Goal: Task Accomplishment & Management: Use online tool/utility

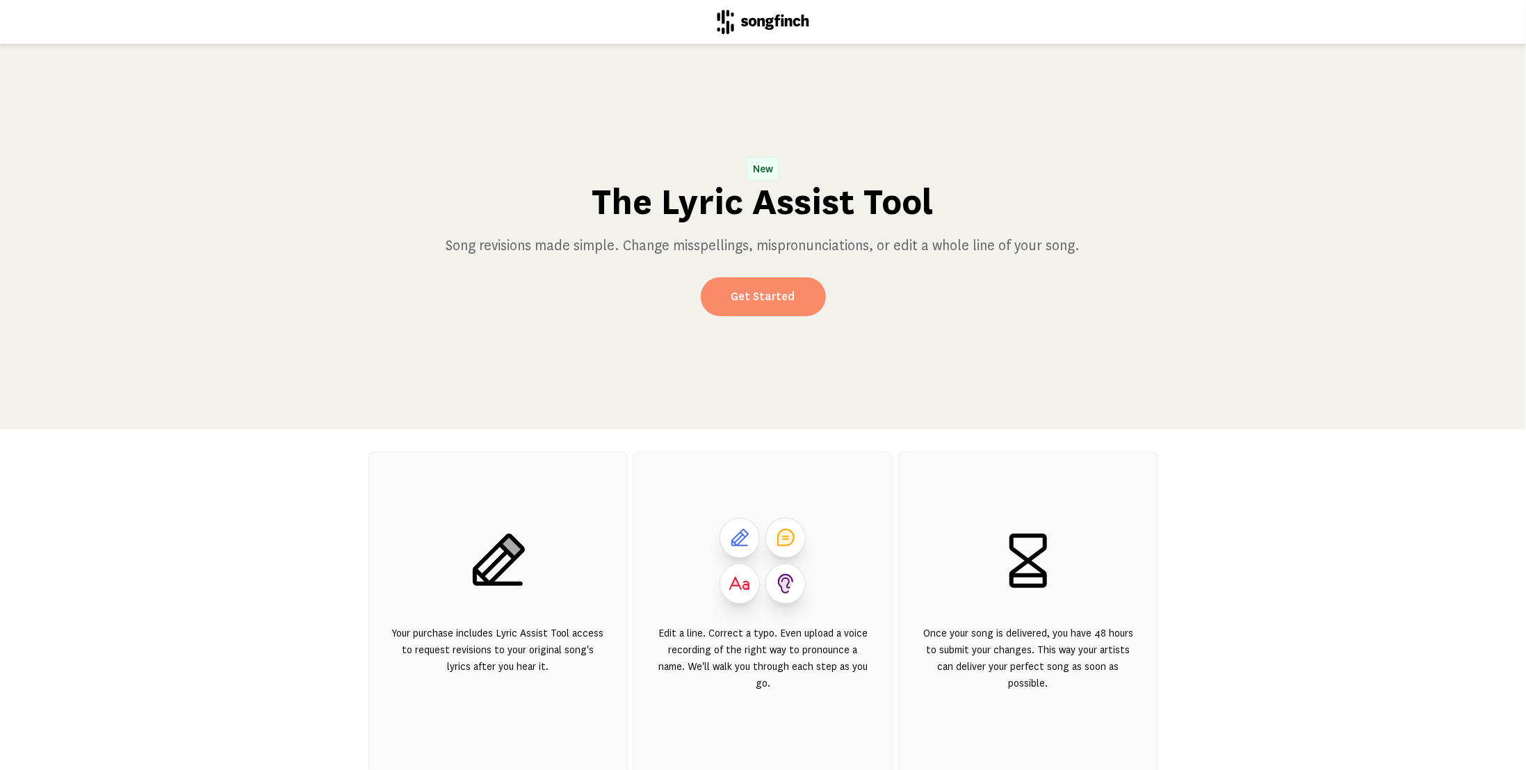
click at [734, 302] on link "Get Started" at bounding box center [763, 296] width 125 height 39
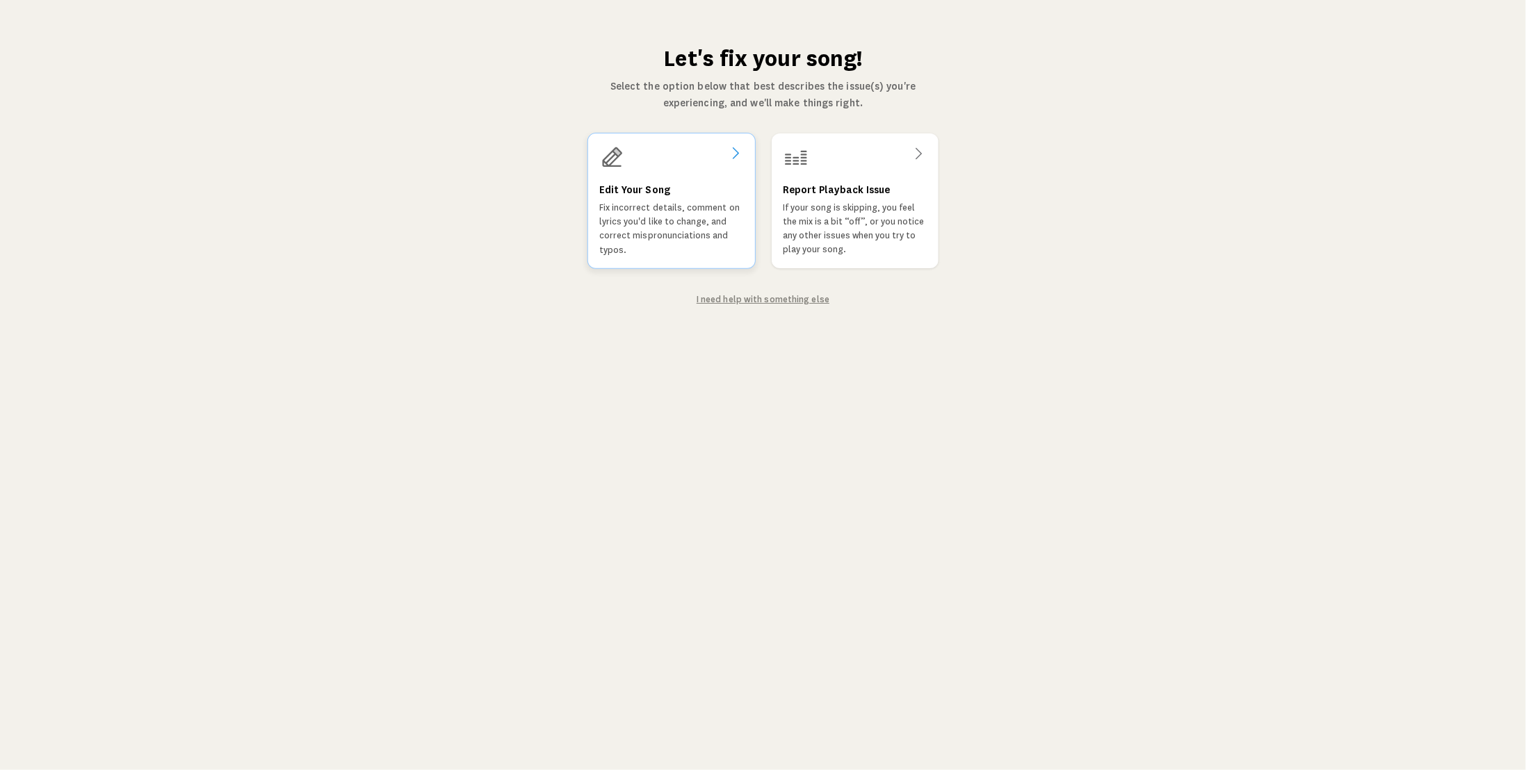
click at [633, 191] on h3 "Edit Your Song" at bounding box center [634, 189] width 71 height 17
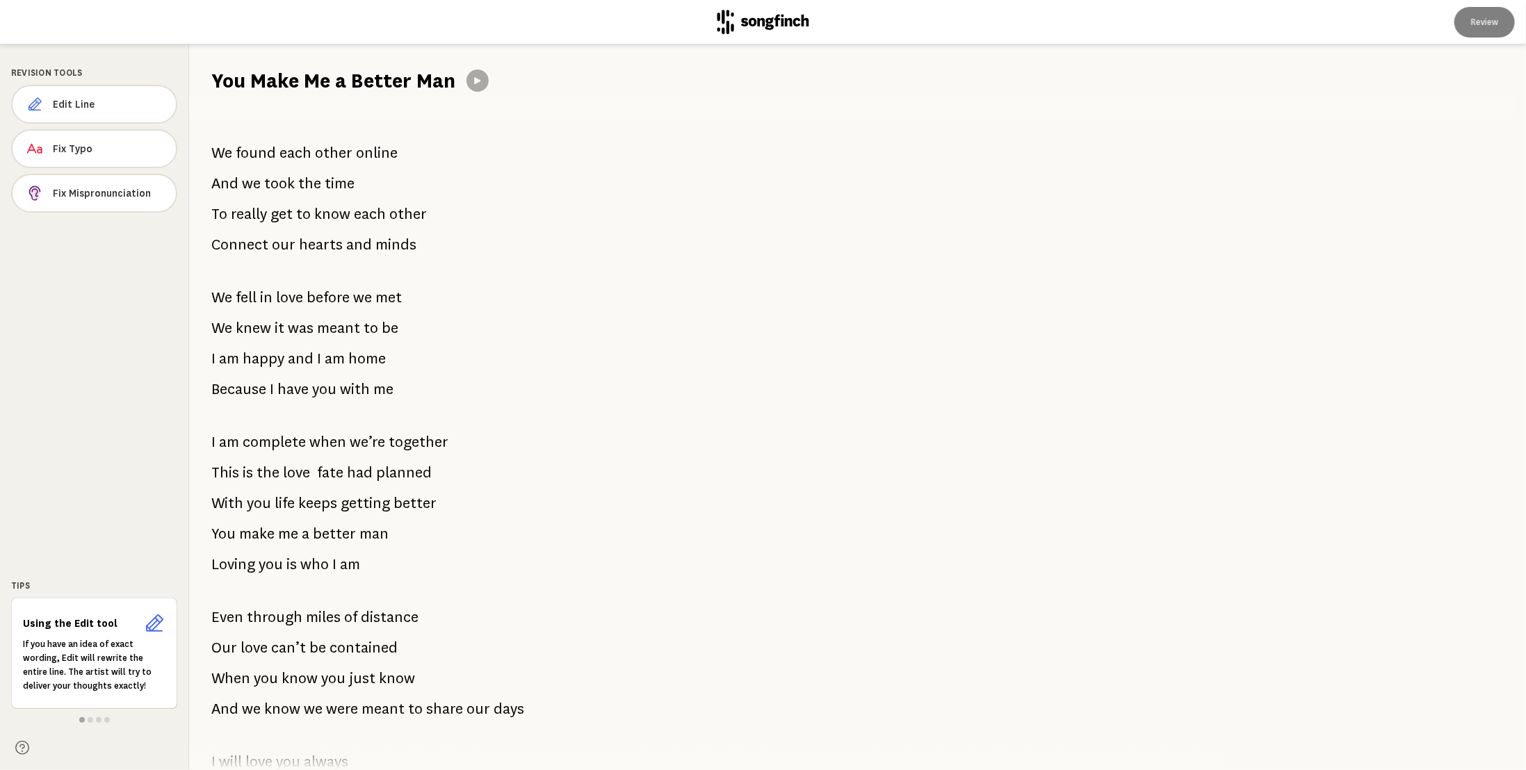
drag, startPoint x: 205, startPoint y: 136, endPoint x: 289, endPoint y: 297, distance: 181.9
click at [289, 297] on div "We found each other online And we took the time To really get to know each othe…" at bounding box center [697, 433] width 1017 height 676
drag, startPoint x: 570, startPoint y: 240, endPoint x: 526, endPoint y: 314, distance: 85.7
click at [526, 314] on div "We found each other online And we took the time To really get to know each othe…" at bounding box center [697, 433] width 1017 height 676
drag, startPoint x: 204, startPoint y: 124, endPoint x: 334, endPoint y: 301, distance: 219.7
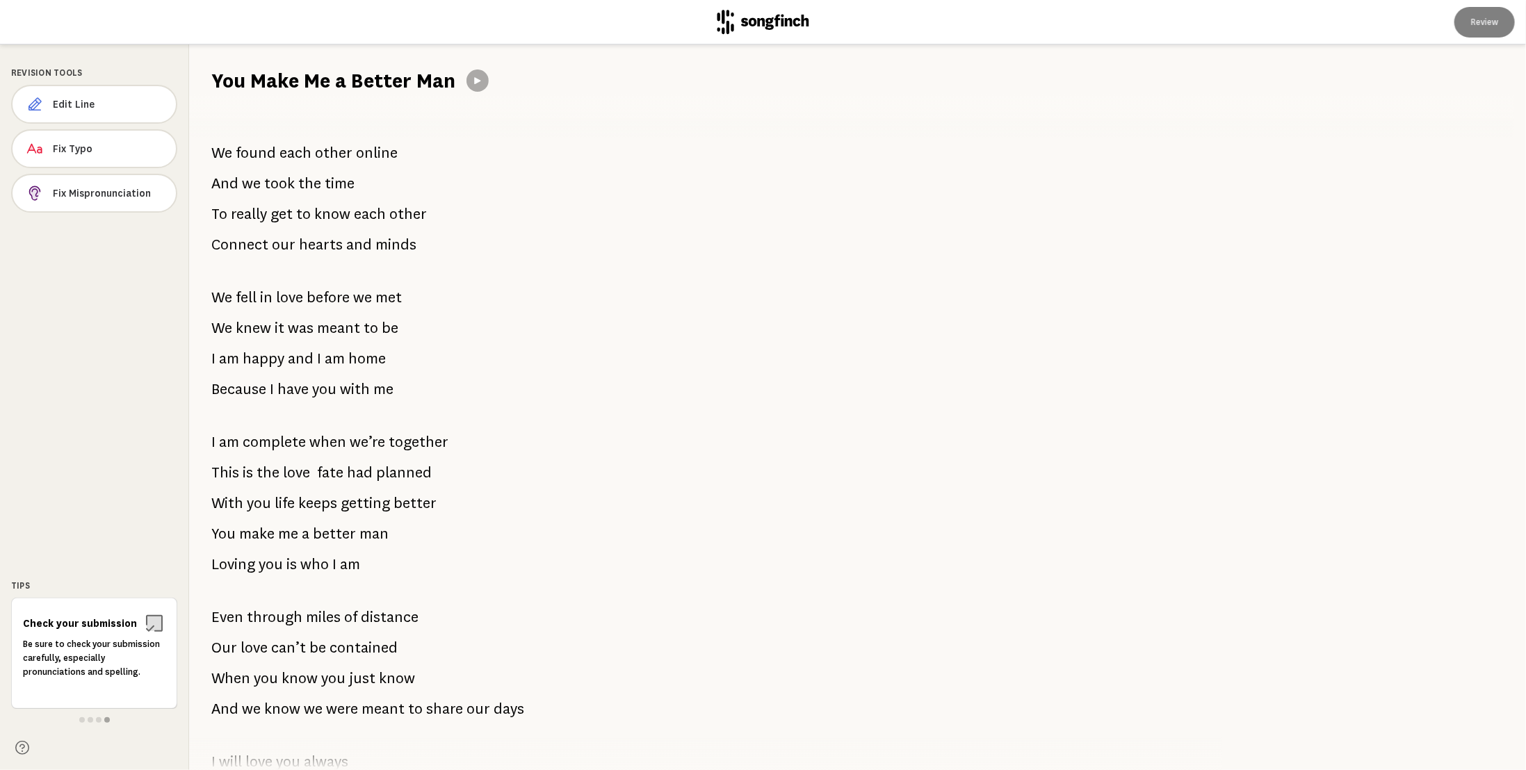
click at [334, 301] on div "We found each other online And we took the time To really get to know each othe…" at bounding box center [697, 433] width 1017 height 676
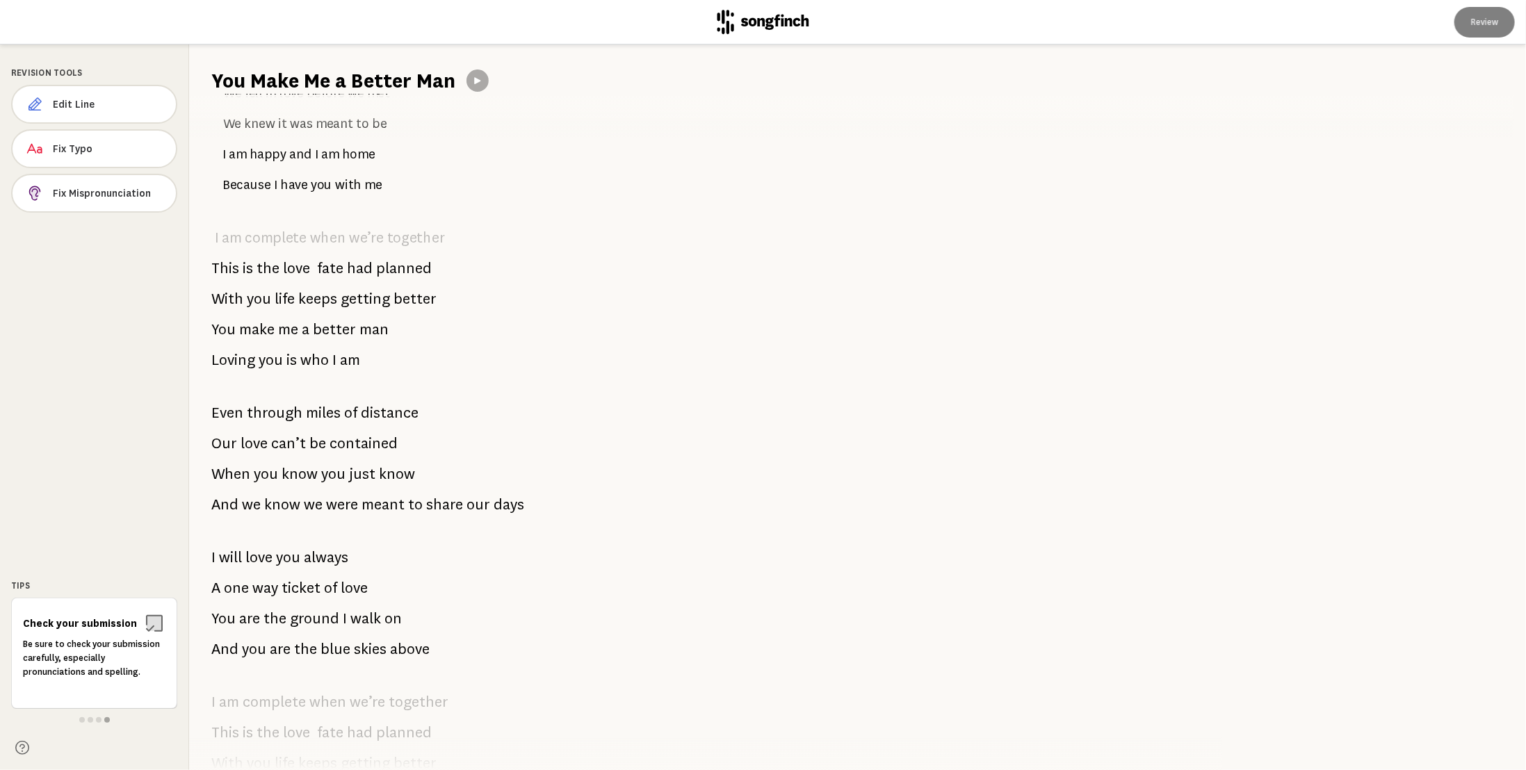
scroll to position [81, 0]
